Goal: Task Accomplishment & Management: Manage account settings

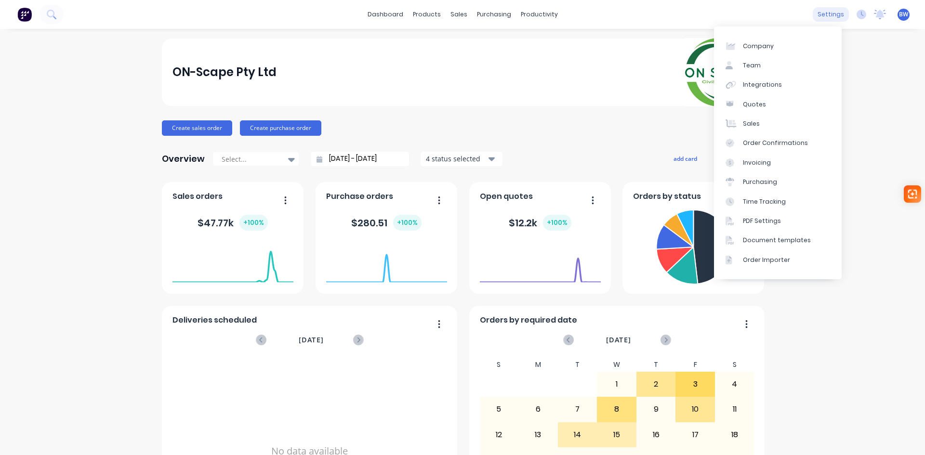
click at [832, 15] on div "settings" at bounding box center [831, 14] width 36 height 14
click at [759, 66] on div "Team" at bounding box center [752, 65] width 18 height 9
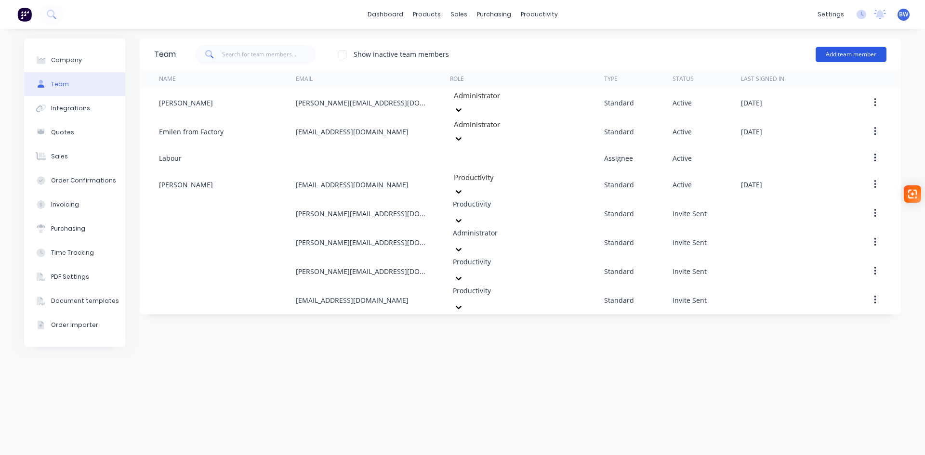
click at [842, 57] on button "Add team member" at bounding box center [851, 54] width 71 height 15
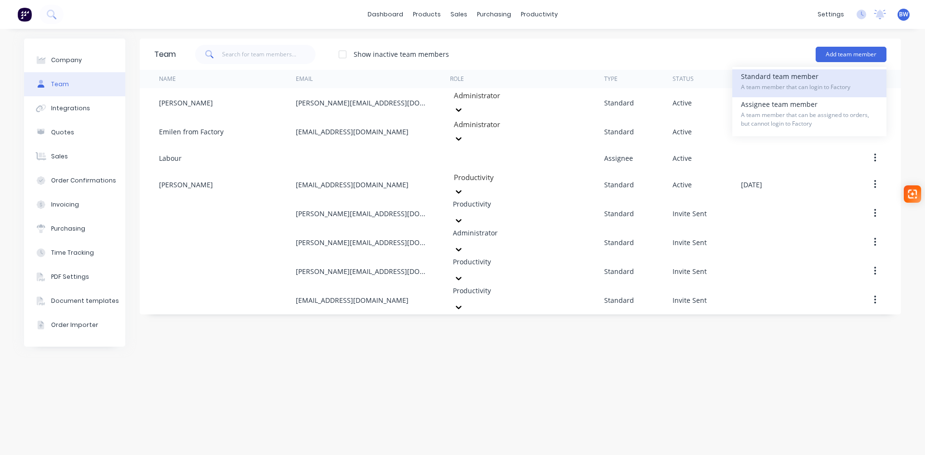
click at [783, 85] on span "A team member that can login to Factory" at bounding box center [809, 87] width 137 height 9
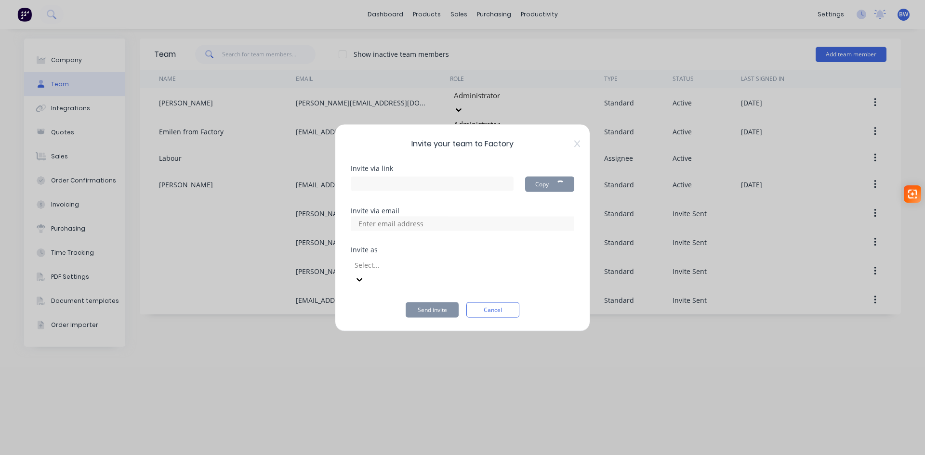
type input "[URL][DOMAIN_NAME]"
click at [397, 231] on input at bounding box center [401, 223] width 96 height 14
type input "[EMAIL_ADDRESS][DOMAIN_NAME]; [EMAIL_ADDRESS][DOMAIN_NAME]"
click at [436, 271] on div at bounding box center [423, 265] width 139 height 12
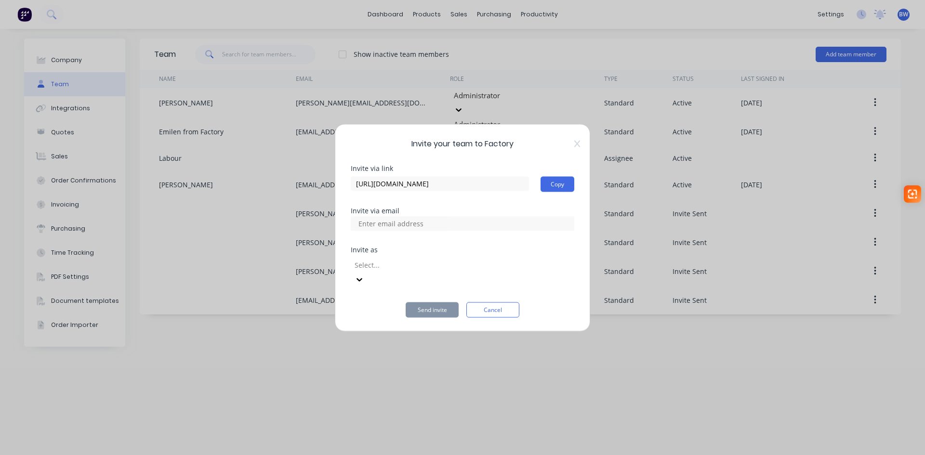
scroll to position [0, 0]
click at [452, 269] on div at bounding box center [423, 265] width 139 height 12
click at [438, 271] on div at bounding box center [423, 265] width 139 height 12
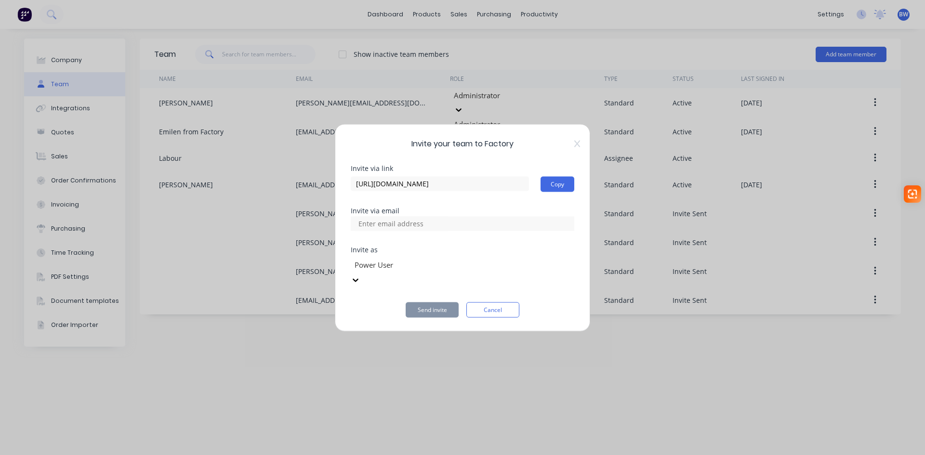
click at [397, 231] on input at bounding box center [401, 223] width 96 height 14
type input "[EMAIL_ADDRESS][DOMAIN_NAME]; [EMAIL_ADDRESS][DOMAIN_NAME]"
click at [412, 270] on div at bounding box center [423, 265] width 139 height 12
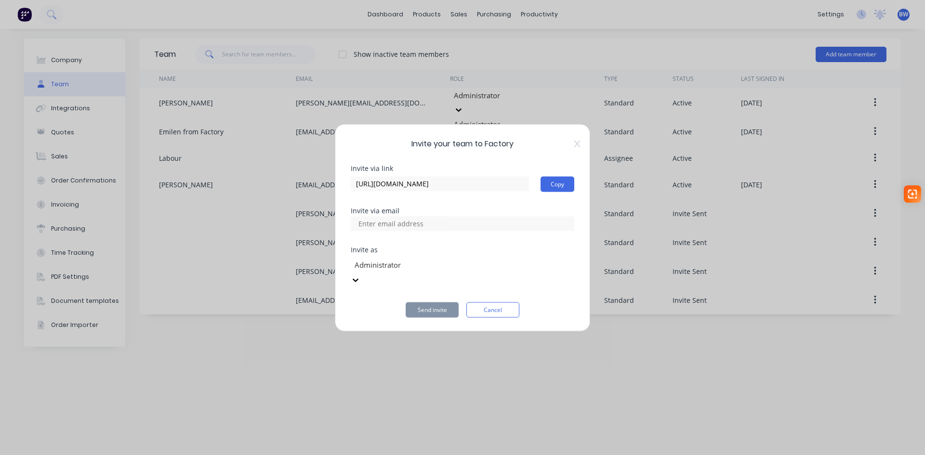
scroll to position [0, 0]
click at [364, 224] on input at bounding box center [401, 223] width 96 height 14
type input "[EMAIL_ADDRESS][DOMAIN_NAME]"
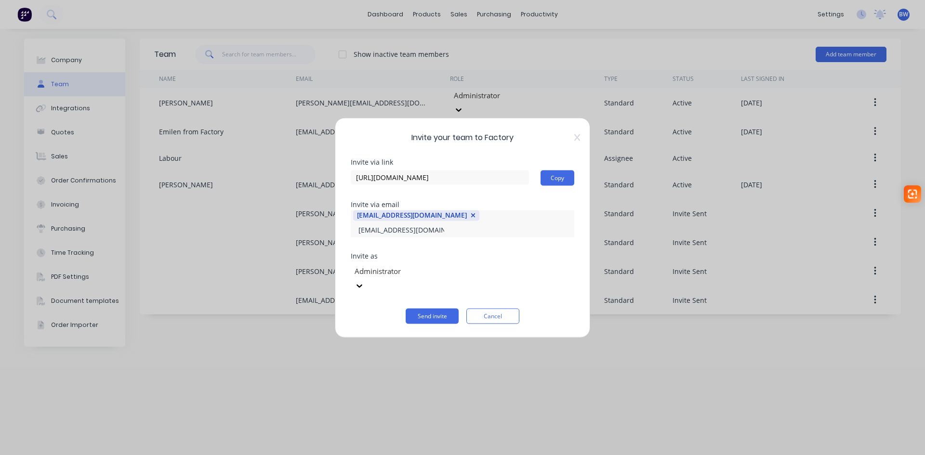
type input "[EMAIL_ADDRESS][DOMAIN_NAME]"
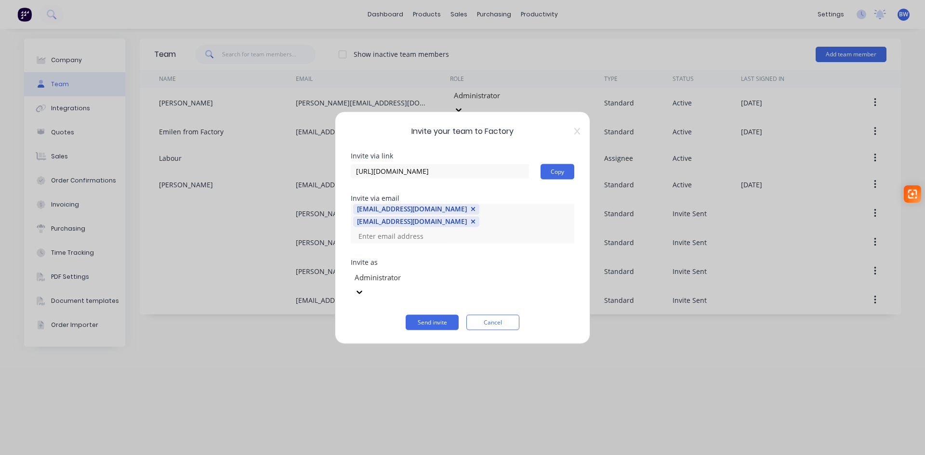
click at [395, 283] on div at bounding box center [423, 278] width 139 height 12
click at [428, 281] on div at bounding box center [423, 278] width 139 height 12
click at [433, 315] on button "Send invite" at bounding box center [432, 322] width 53 height 15
